Goal: Information Seeking & Learning: Learn about a topic

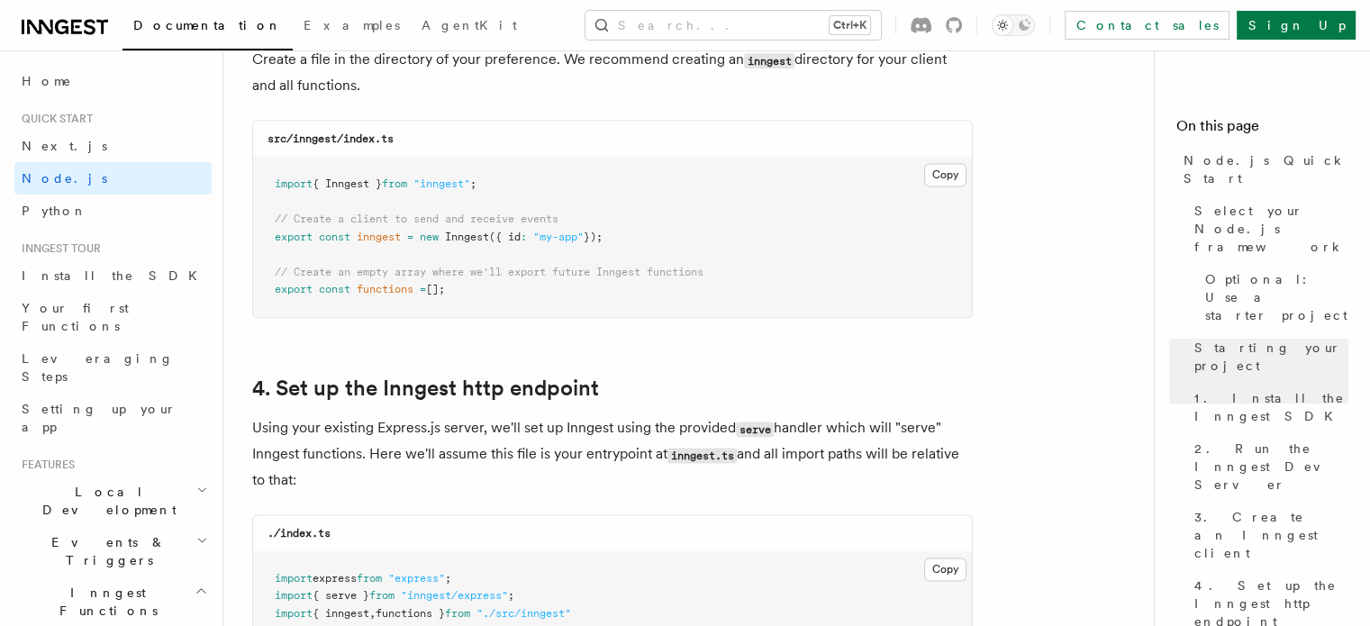
scroll to position [2432, 0]
